Goal: Use online tool/utility: Utilize a website feature to perform a specific function

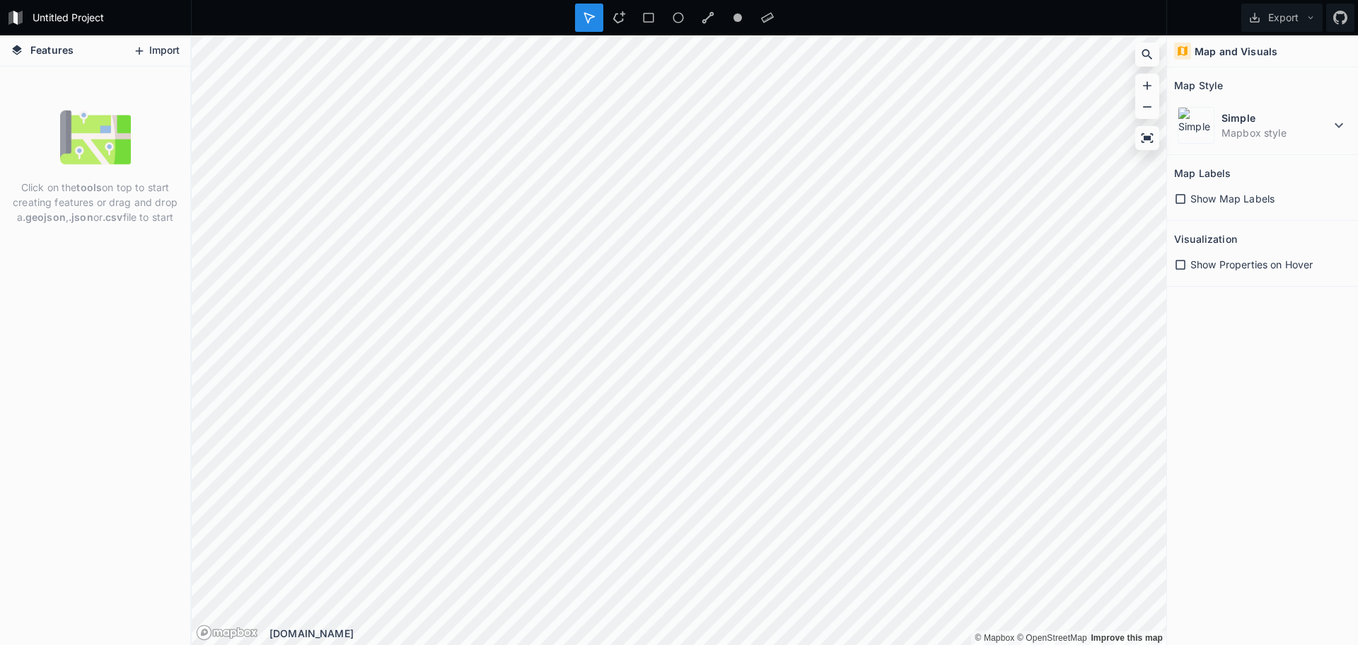
click at [156, 49] on button "Import" at bounding box center [156, 51] width 61 height 23
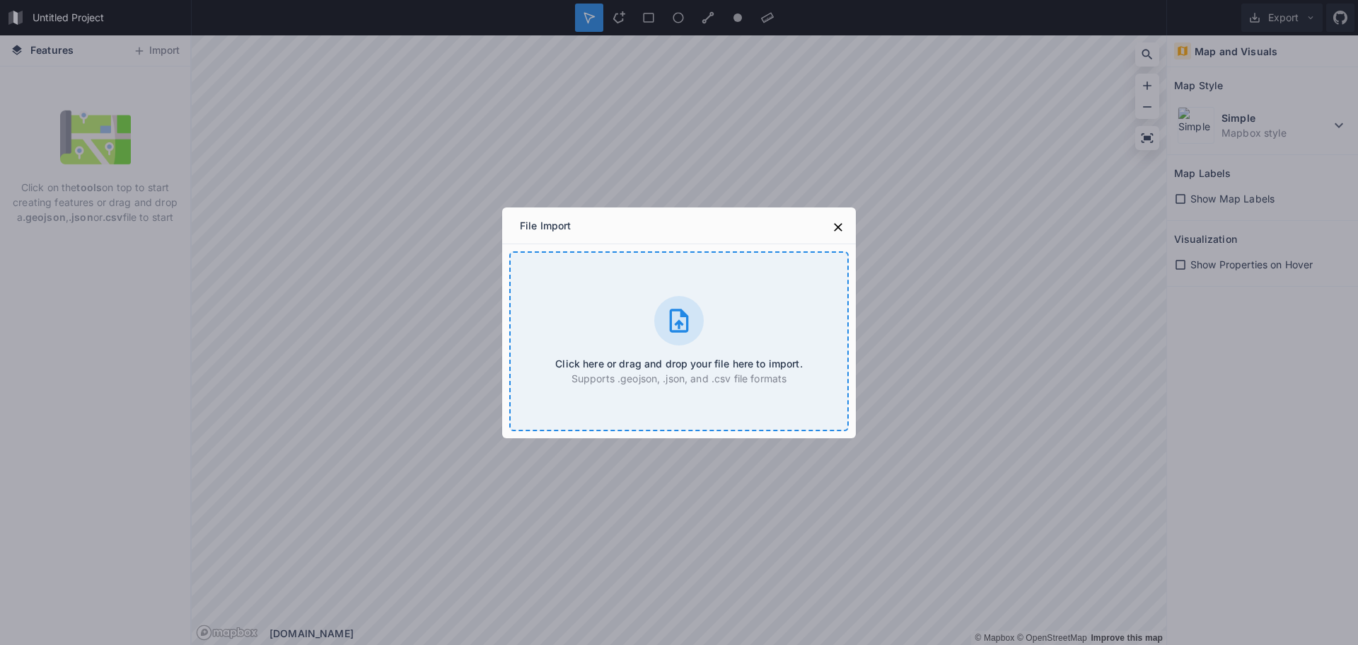
click at [778, 376] on p "Supports .geojson, .json, and .csv file formats" at bounding box center [678, 378] width 247 height 15
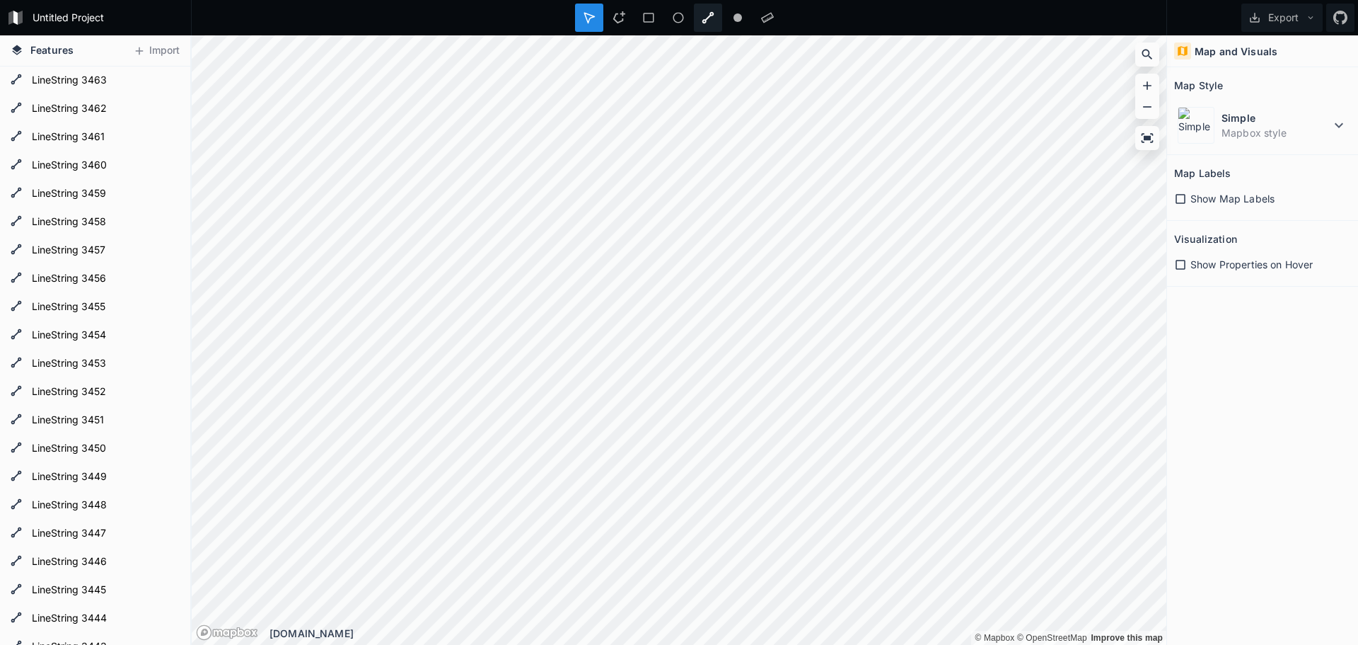
click at [704, 21] on icon at bounding box center [709, 18] width 12 height 12
click at [698, 17] on div at bounding box center [708, 18] width 28 height 28
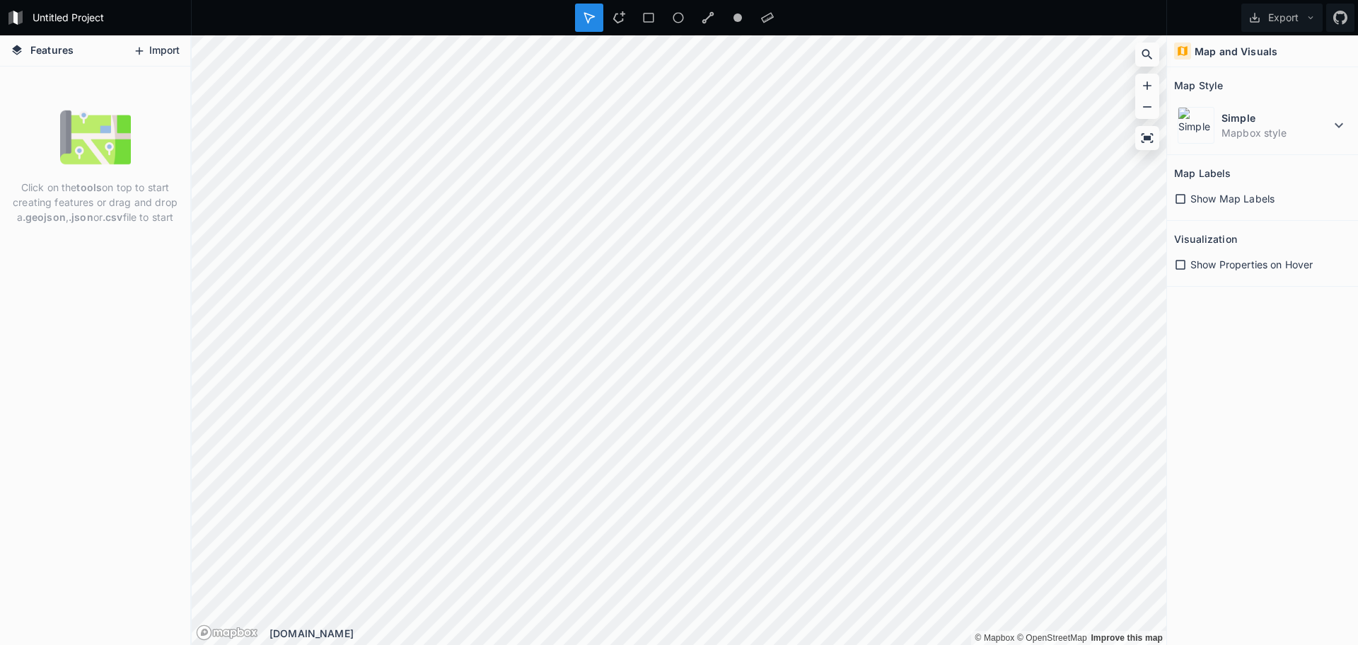
click at [169, 56] on button "Import" at bounding box center [156, 51] width 61 height 23
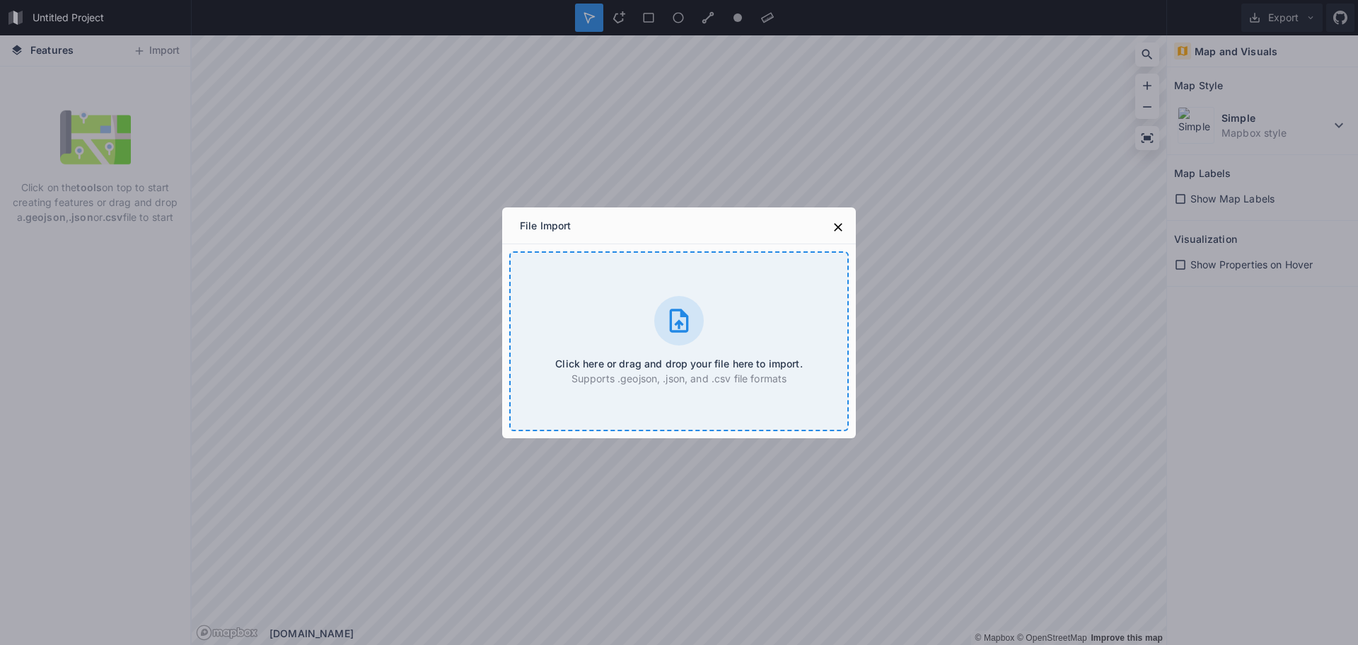
click at [689, 294] on div "Click here or drag and drop your file here to import. Supports .geojson, .json,…" at bounding box center [679, 341] width 340 height 180
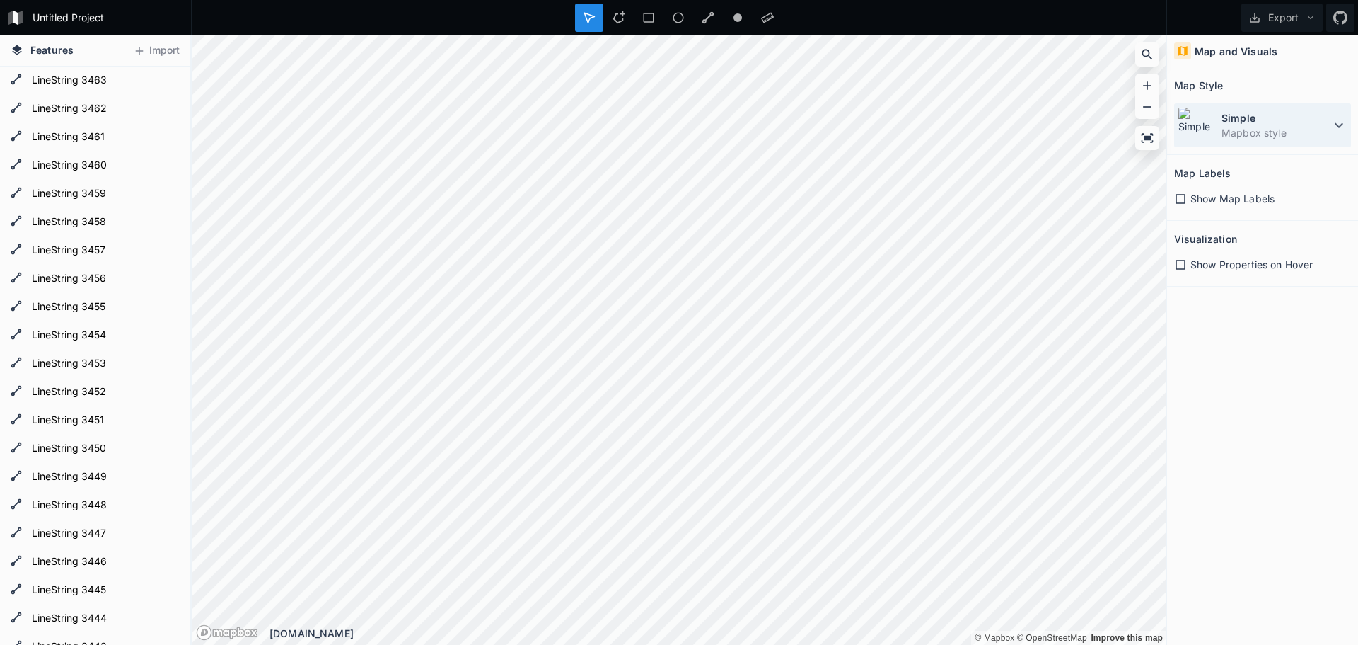
click at [1223, 128] on dd "Mapbox style" at bounding box center [1276, 132] width 109 height 15
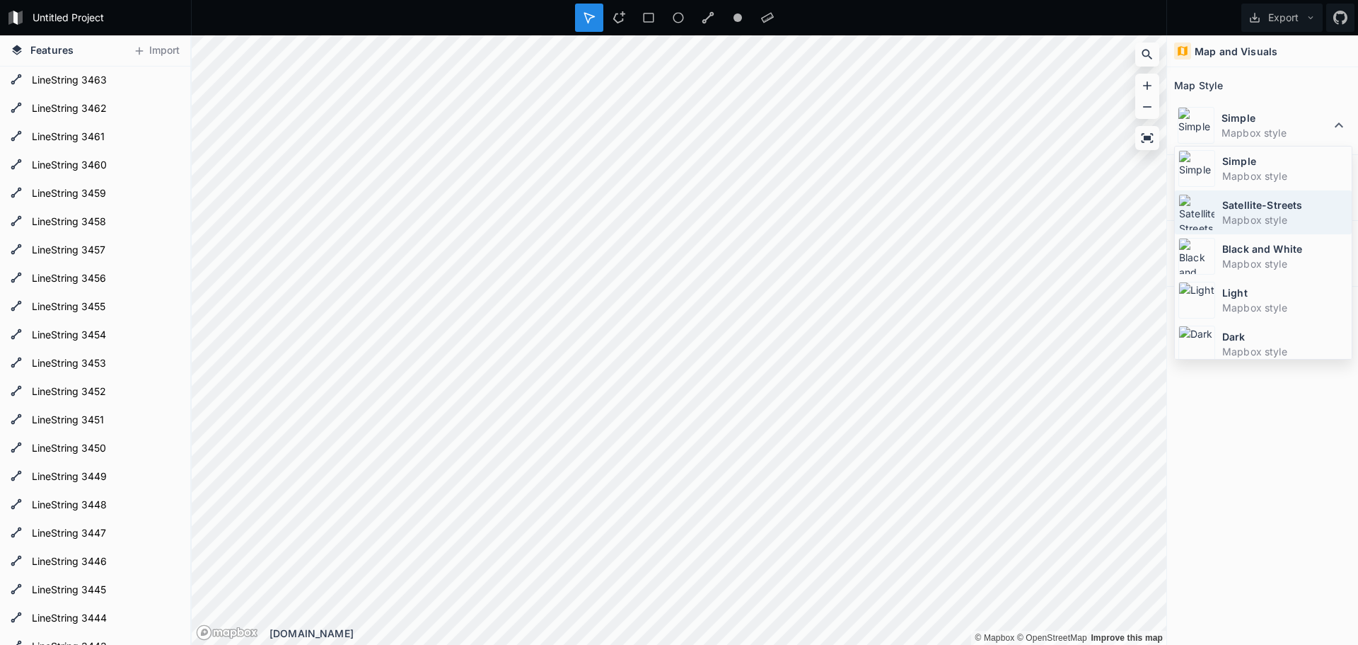
click at [1189, 215] on img at bounding box center [1197, 212] width 37 height 37
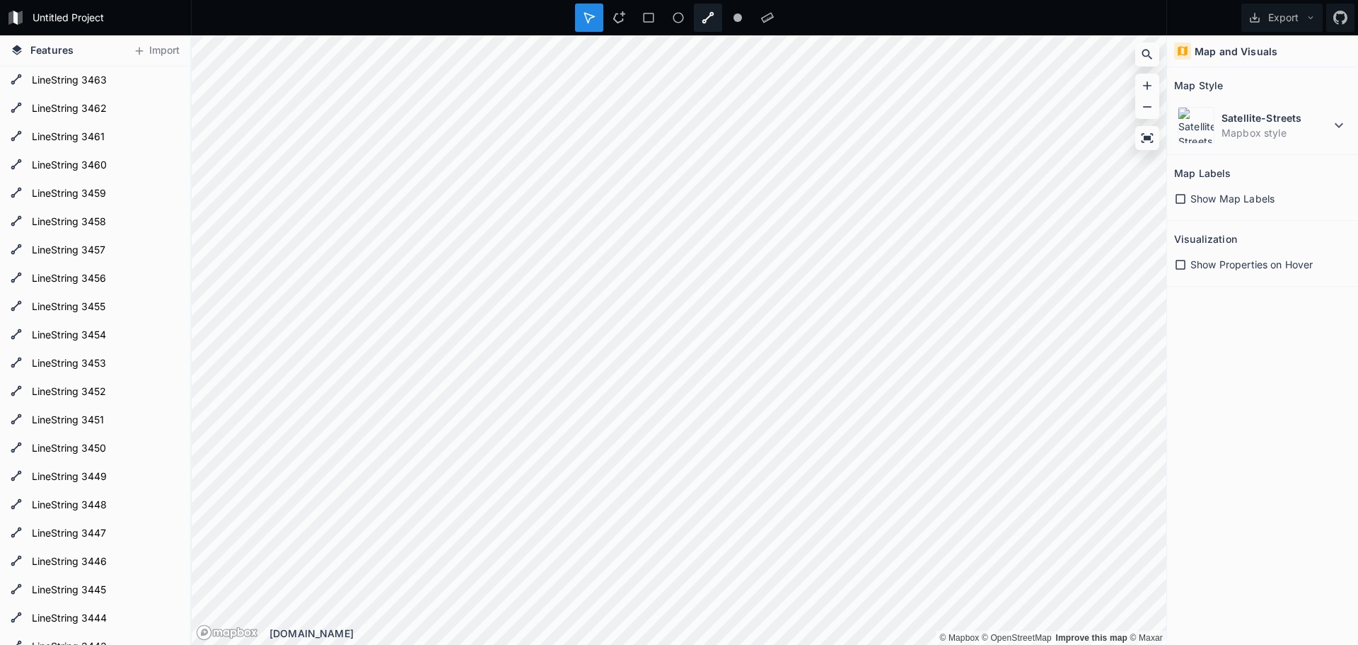
click at [700, 18] on div at bounding box center [708, 18] width 28 height 28
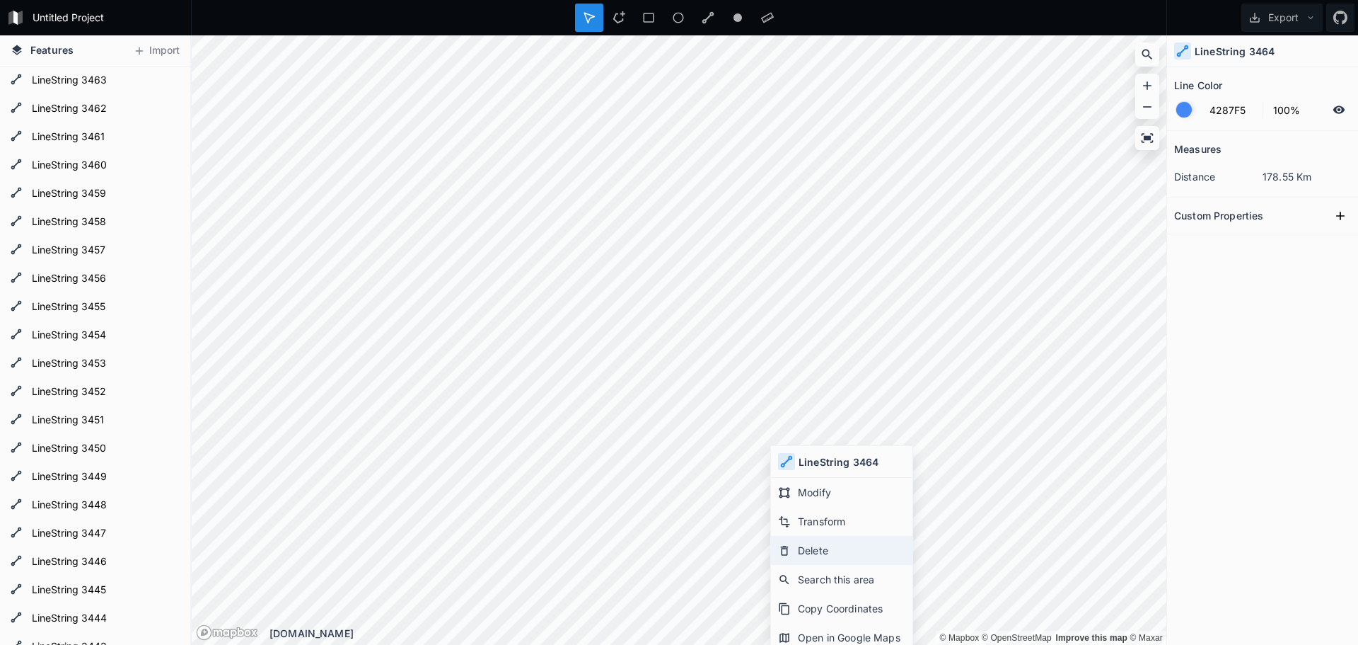
click at [795, 543] on div "Delete" at bounding box center [842, 550] width 142 height 29
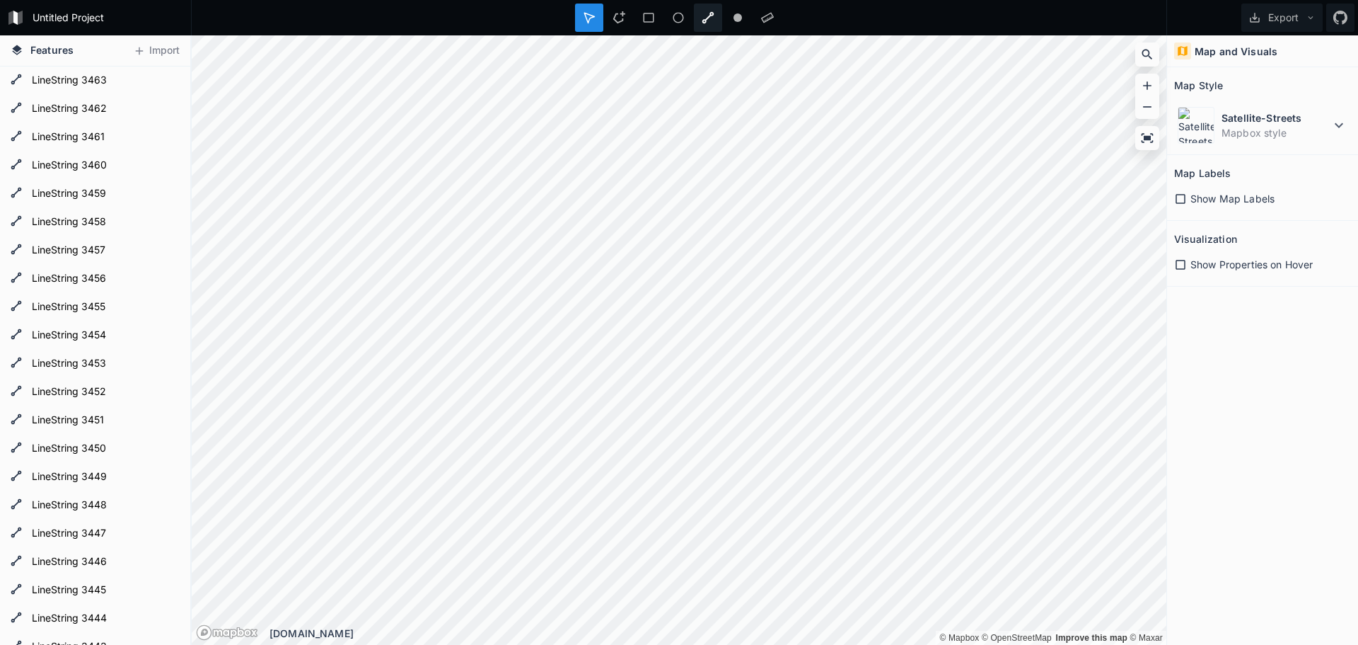
click at [709, 21] on icon at bounding box center [708, 17] width 13 height 13
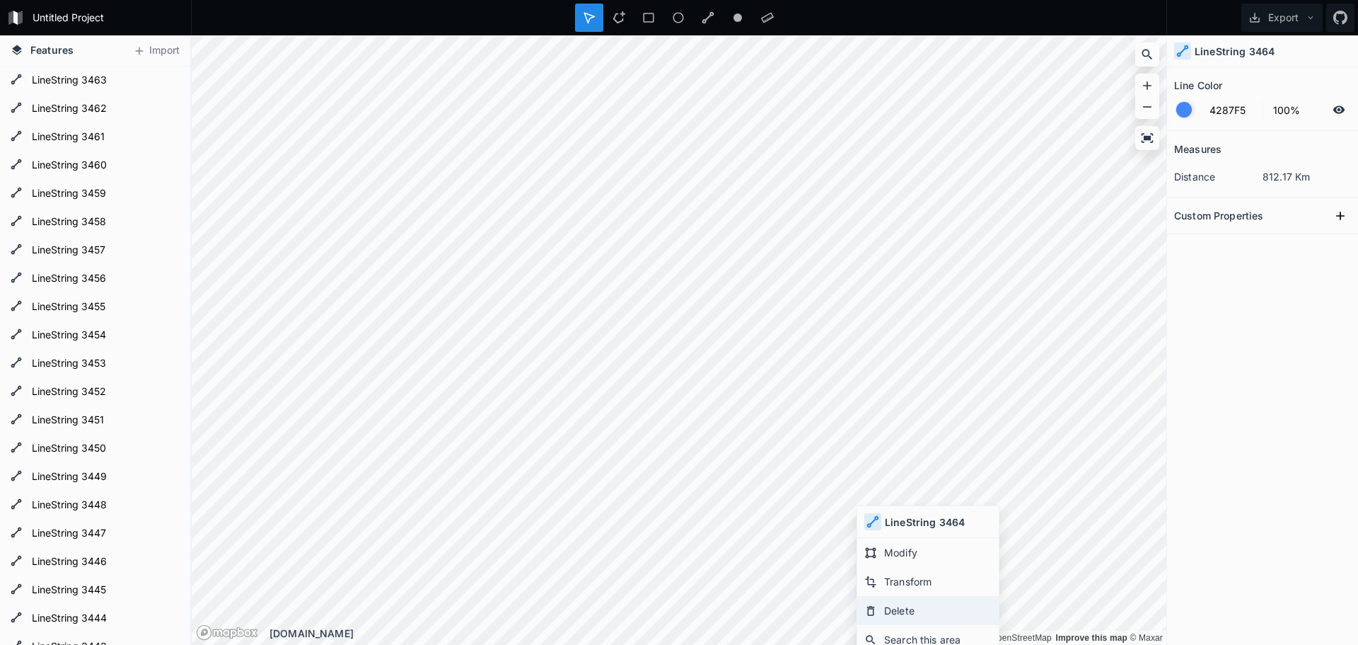
click at [889, 611] on div "Delete" at bounding box center [929, 610] width 142 height 29
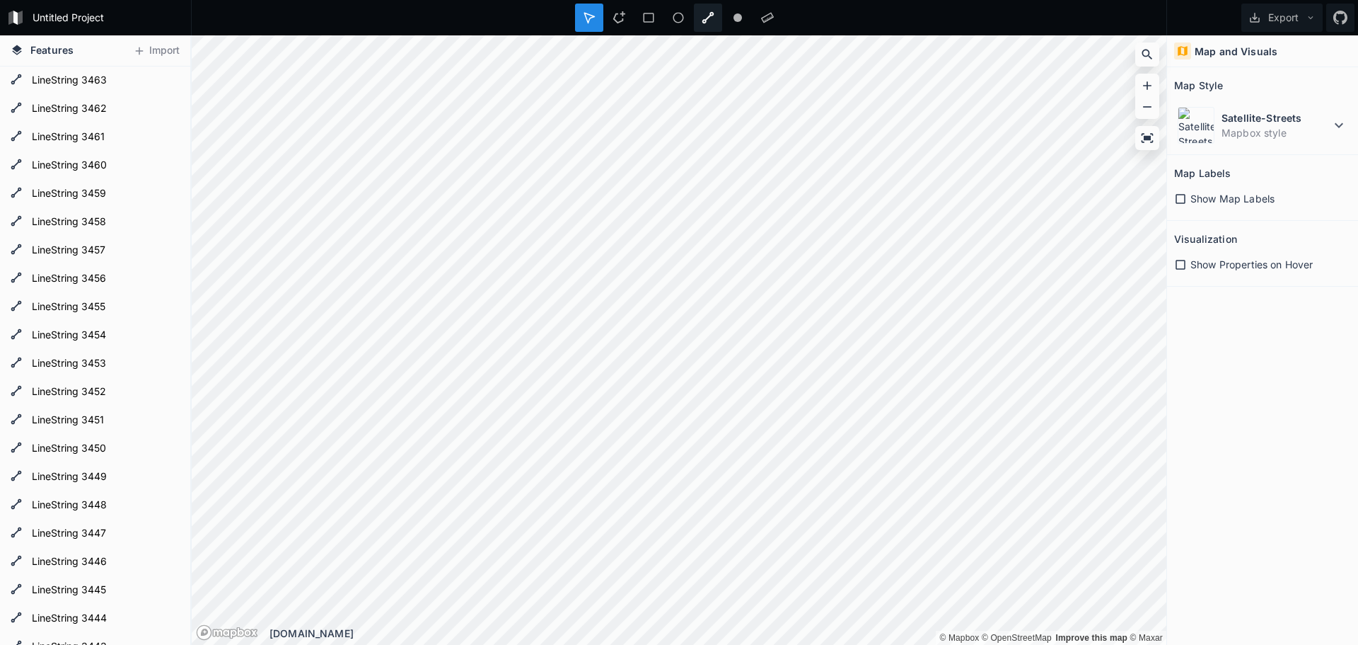
click at [719, 21] on div at bounding box center [708, 18] width 28 height 28
click at [717, 13] on div at bounding box center [708, 18] width 28 height 28
click at [440, 24] on div at bounding box center [679, 17] width 976 height 35
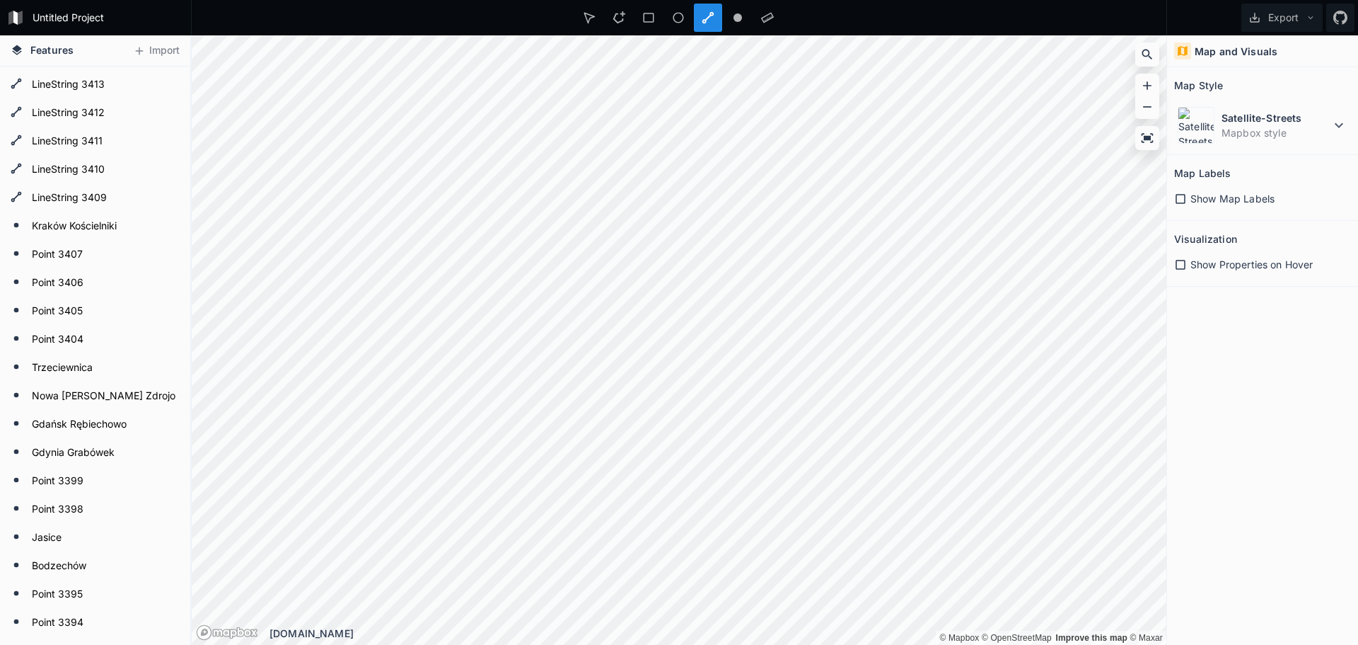
scroll to position [1415, 0]
